Goal: Transaction & Acquisition: Purchase product/service

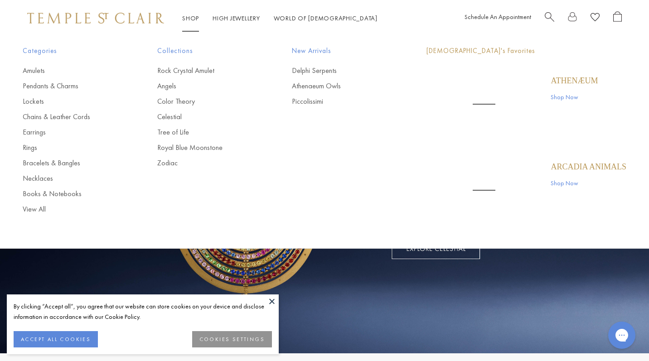
click at [187, 15] on link "Shop Shop" at bounding box center [190, 18] width 17 height 8
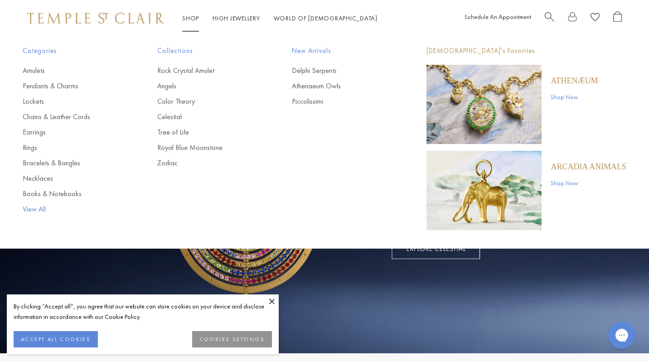
click at [33, 208] on link "View All" at bounding box center [72, 209] width 98 height 10
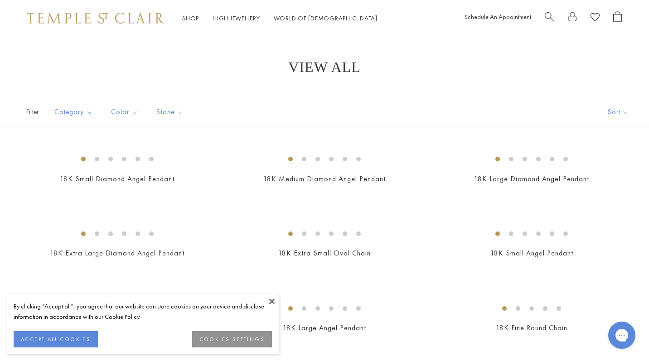
click at [52, 338] on button "ACCEPT ALL COOKIES" at bounding box center [56, 339] width 84 height 16
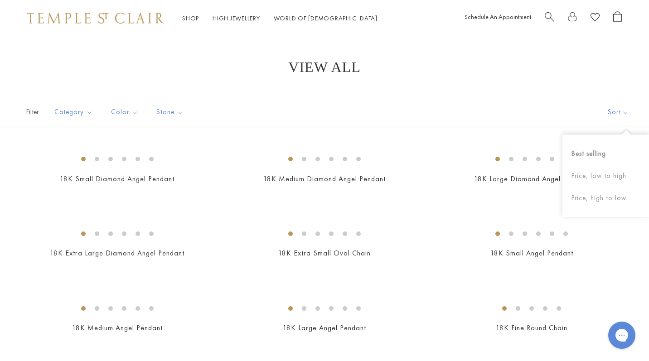
click at [607, 111] on button "Sort" at bounding box center [618, 112] width 62 height 28
click at [586, 175] on button "Price, low to high" at bounding box center [605, 176] width 87 height 22
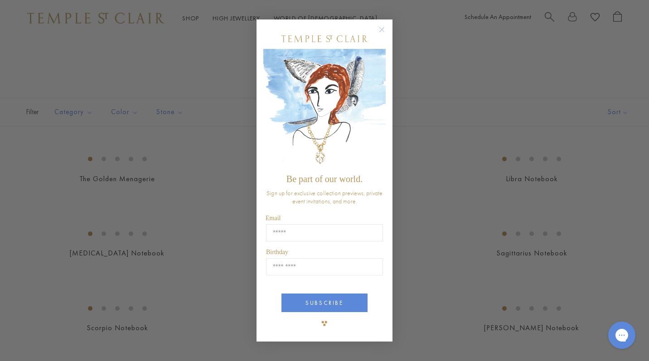
click at [381, 31] on circle "Close dialog" at bounding box center [382, 29] width 11 height 11
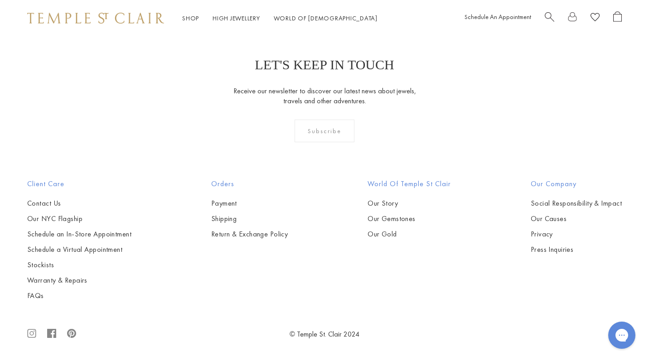
scroll to position [5179, 0]
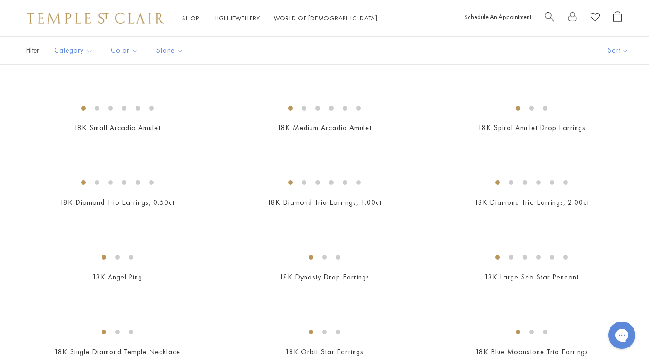
scroll to position [326, 0]
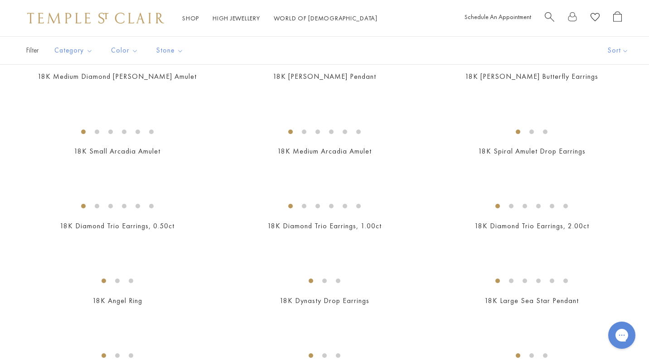
click at [0, 0] on img at bounding box center [0, 0] width 0 height 0
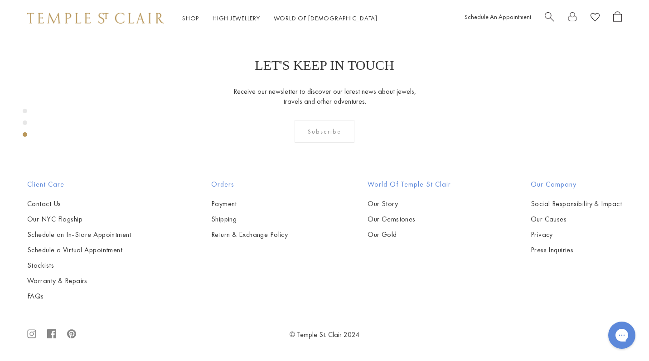
scroll to position [987, 0]
